Goal: Task Accomplishment & Management: Manage account settings

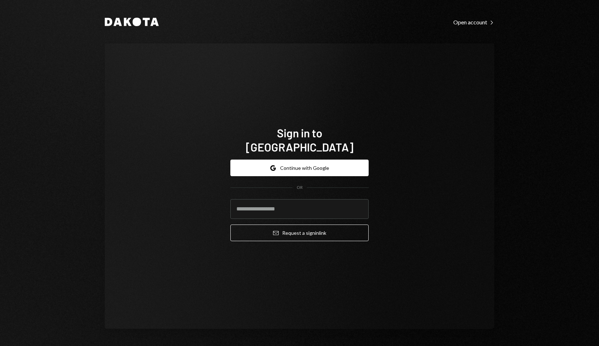
type input "**********"
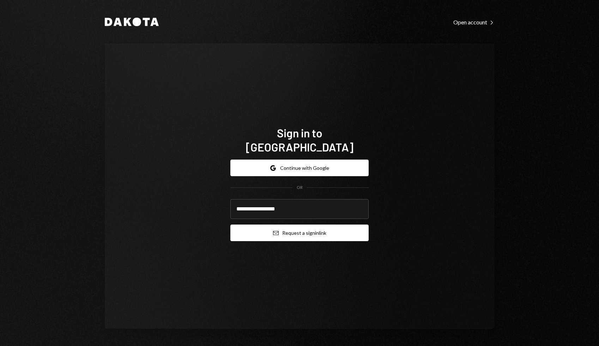
click at [285, 229] on button "Email Request a sign in link" at bounding box center [299, 232] width 138 height 17
